Goal: Information Seeking & Learning: Learn about a topic

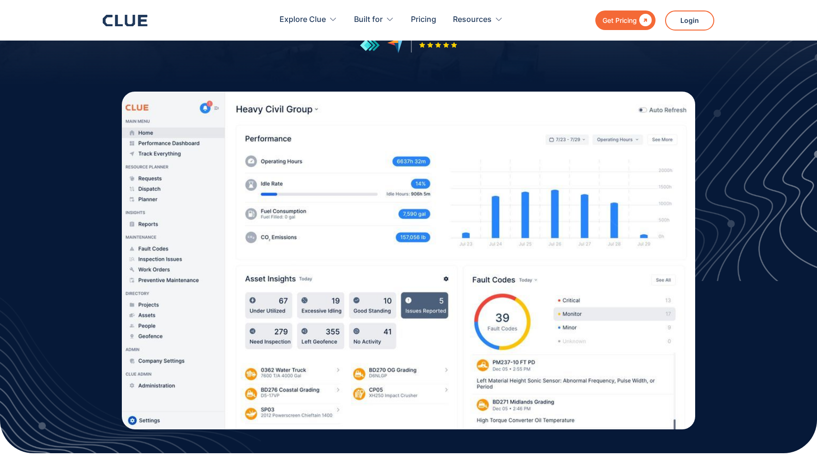
scroll to position [205, 0]
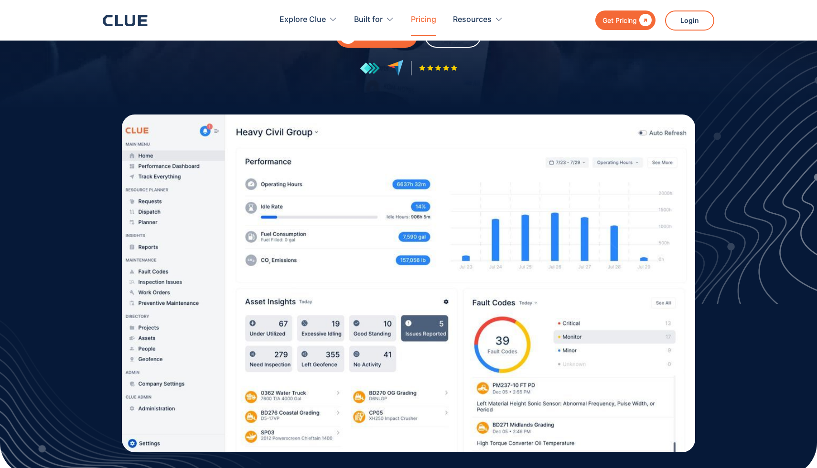
click at [425, 14] on link "Pricing" at bounding box center [423, 20] width 25 height 30
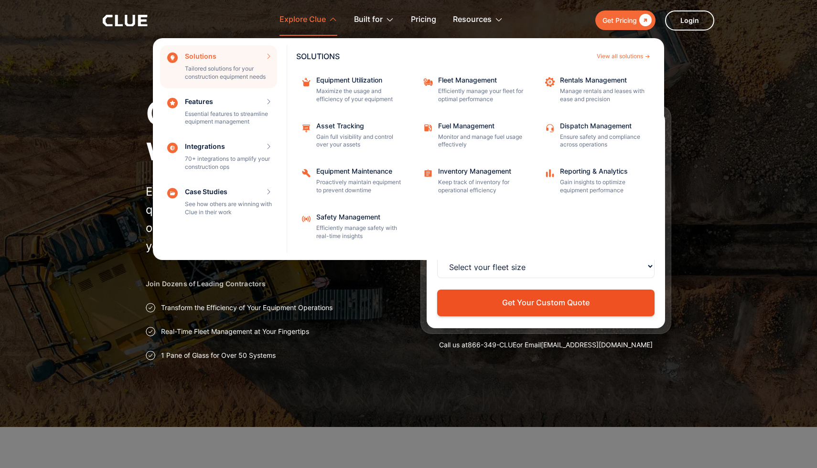
click at [321, 23] on div "Explore Clue" at bounding box center [302, 20] width 46 height 30
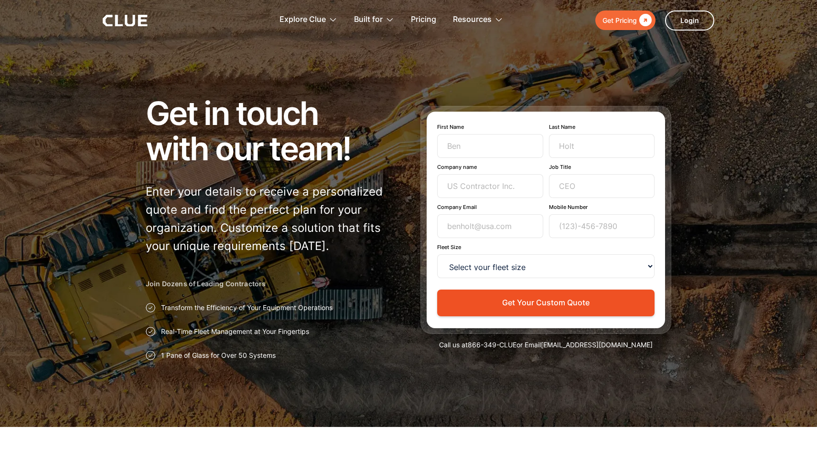
click at [117, 22] on icon at bounding box center [119, 20] width 8 height 11
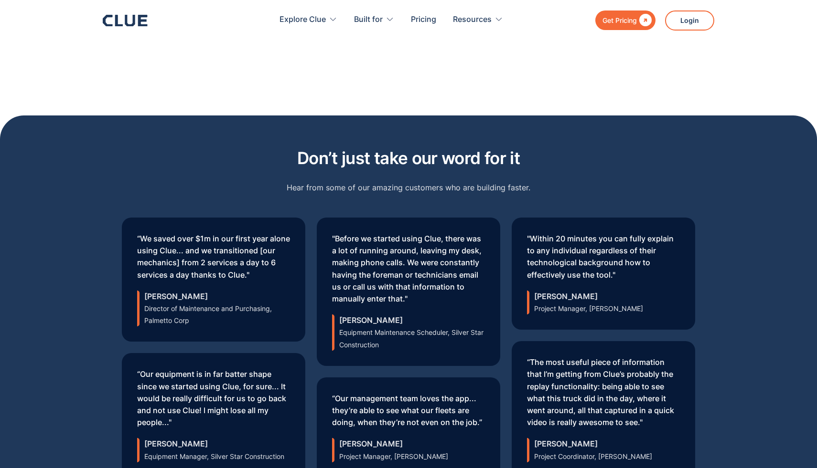
scroll to position [2819, 0]
